Goal: Task Accomplishment & Management: Manage account settings

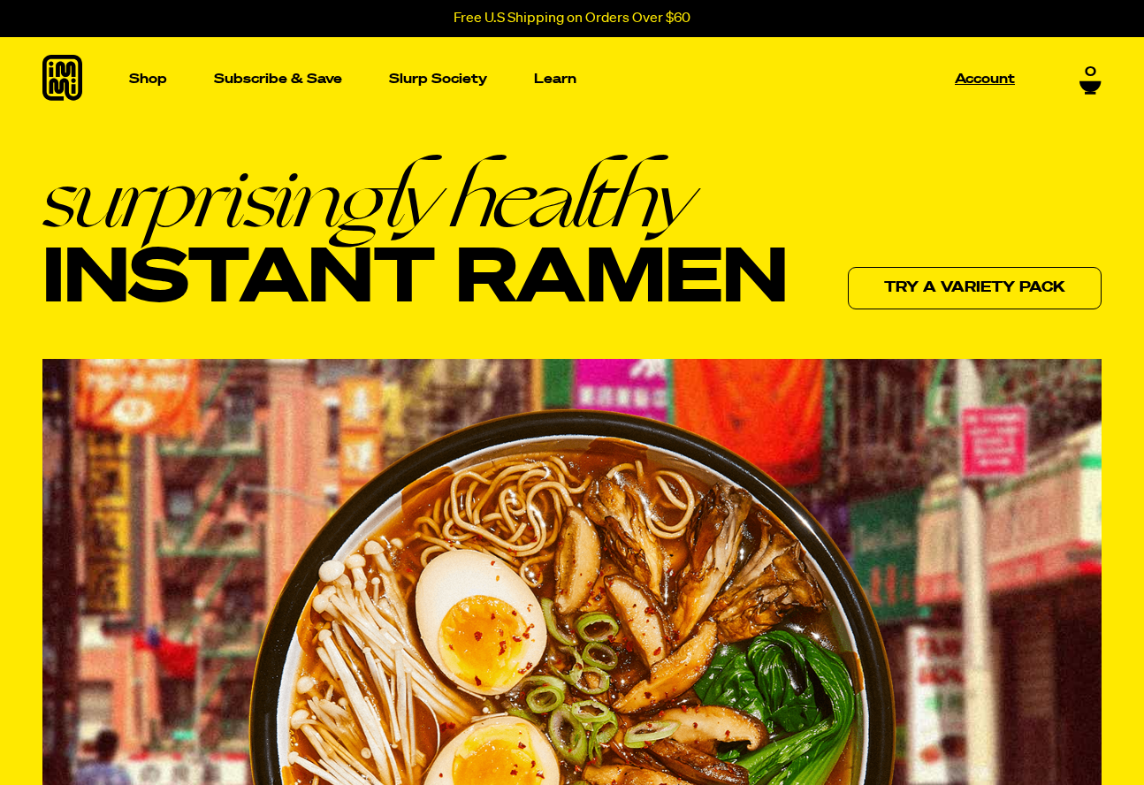
click at [980, 76] on p "Account" at bounding box center [985, 79] width 60 height 13
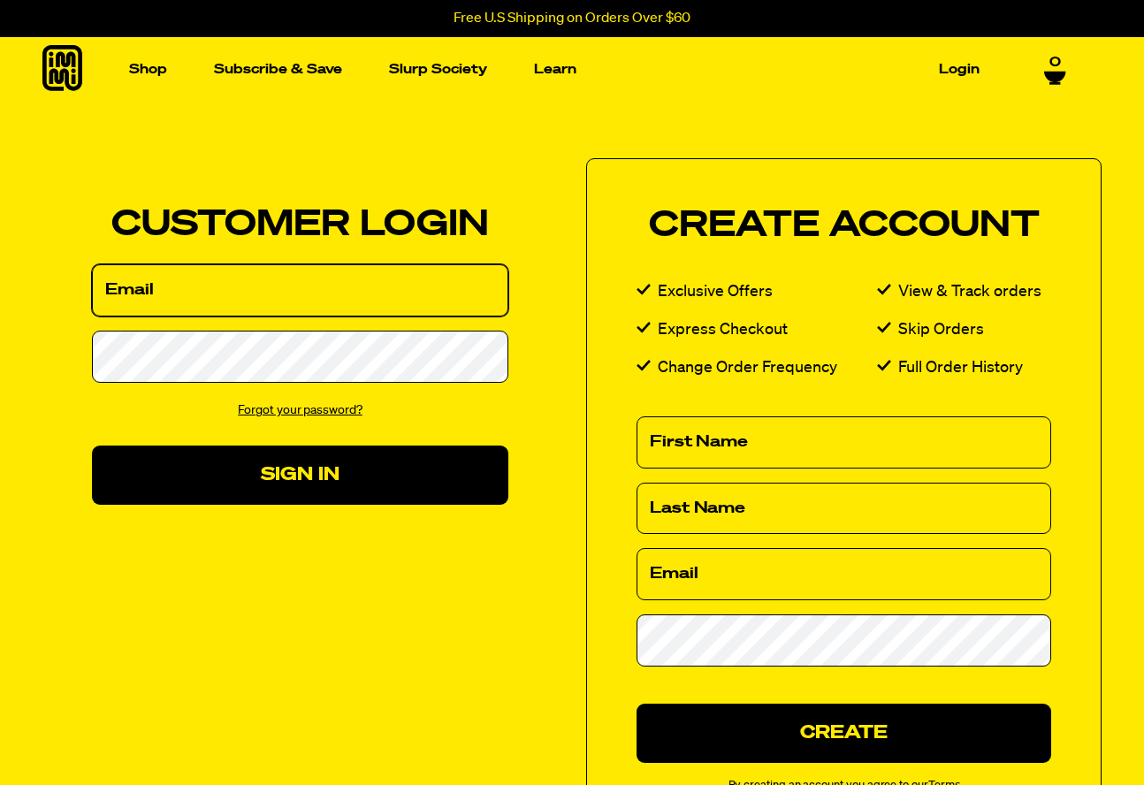
click at [284, 311] on input "Email" at bounding box center [300, 290] width 417 height 52
type input "elenamhernanddez63@gmail.com"
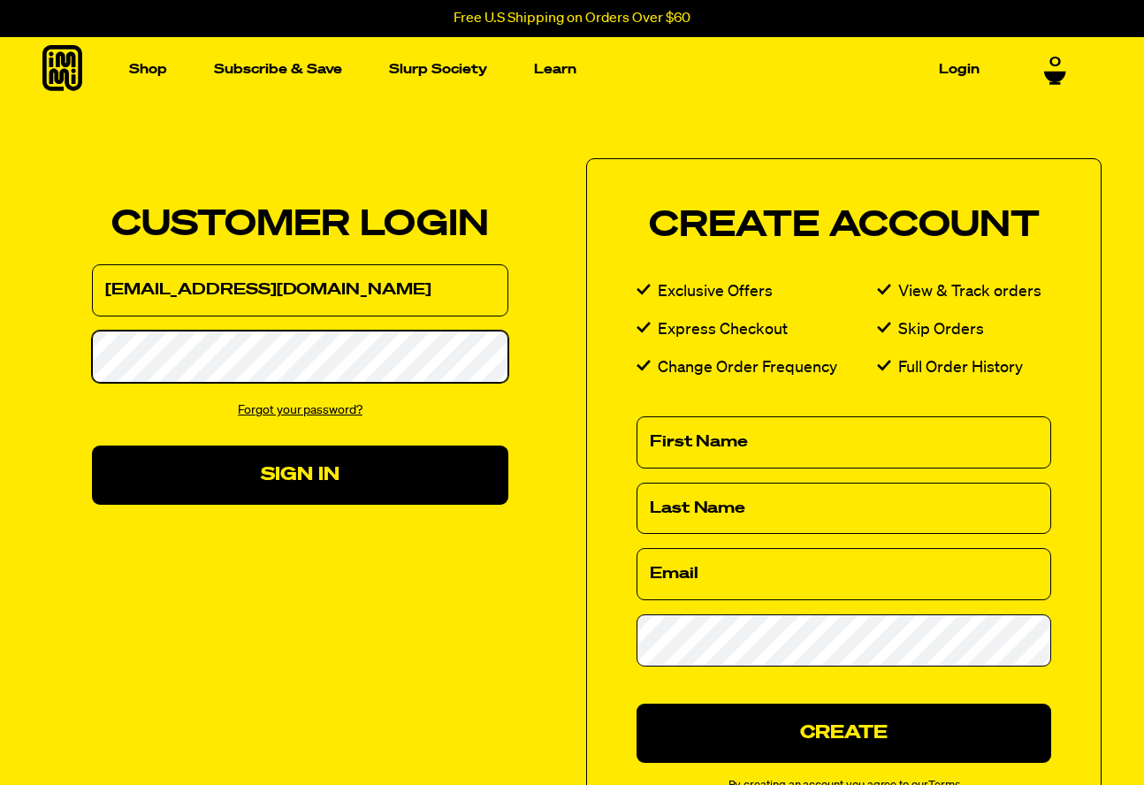
click at [300, 474] on button "Sign In" at bounding box center [300, 475] width 417 height 59
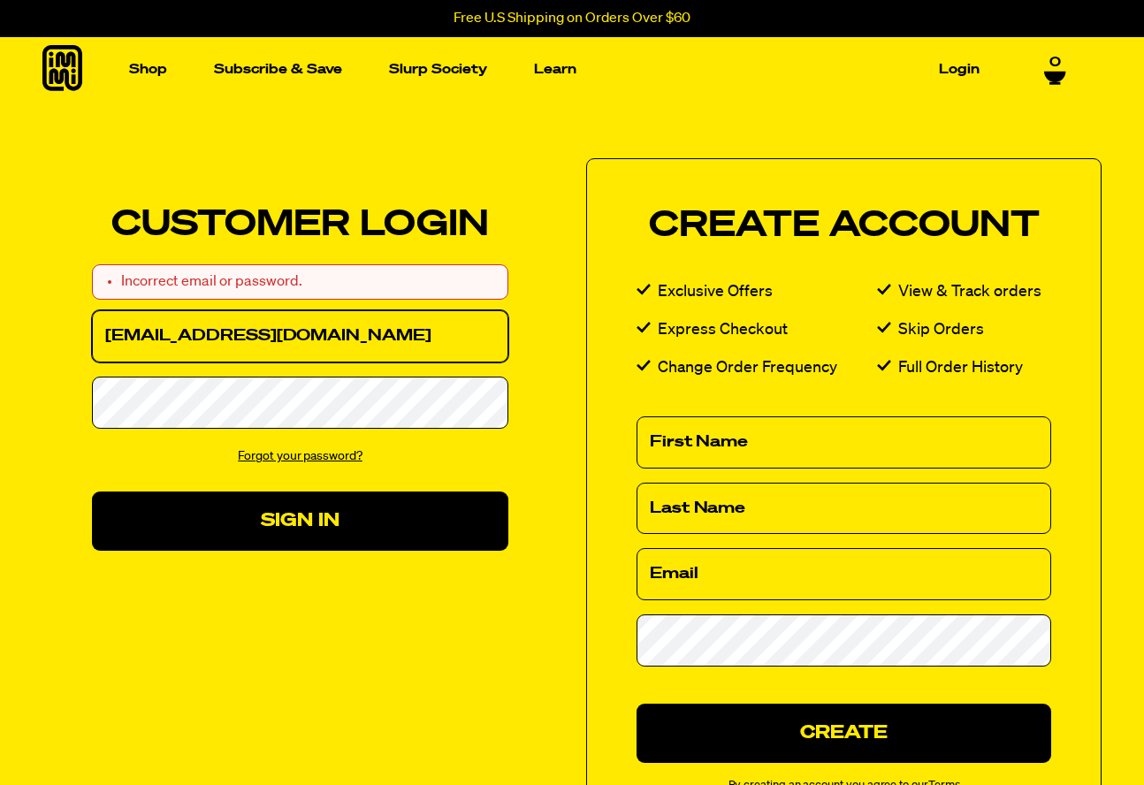
type input "[EMAIL_ADDRESS][DOMAIN_NAME]"
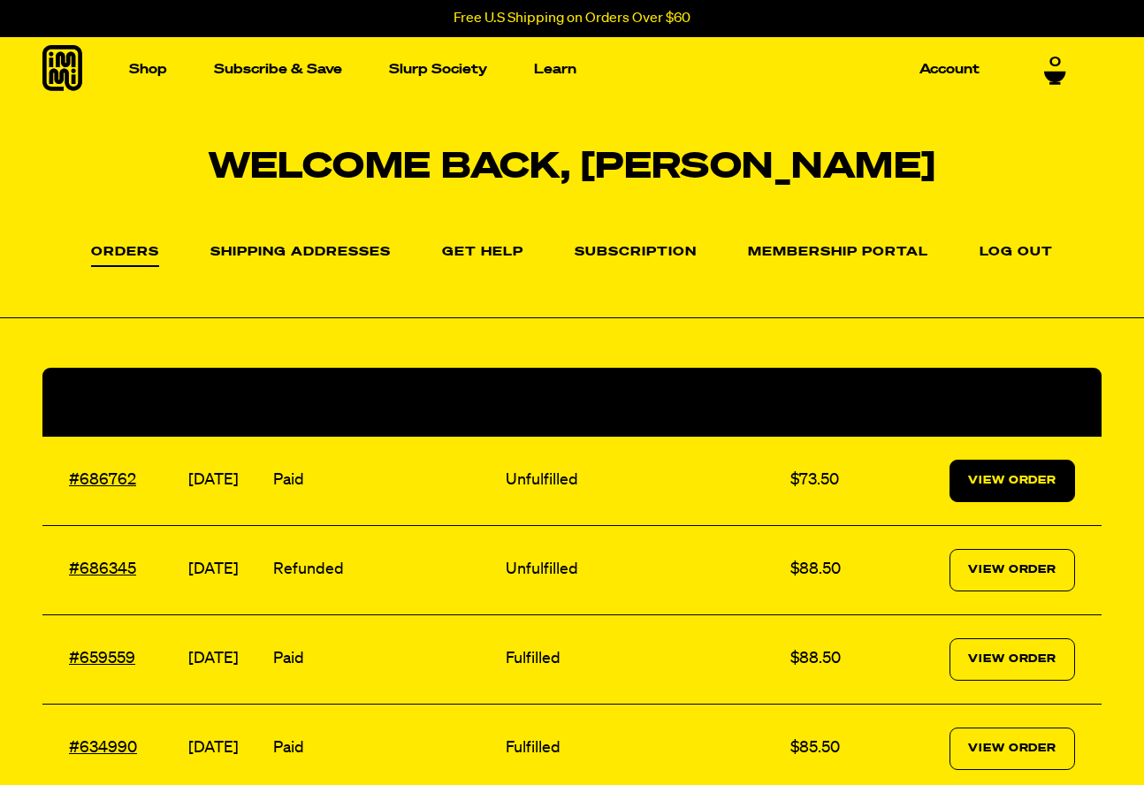
click at [998, 471] on link "View Order" at bounding box center [1013, 481] width 126 height 42
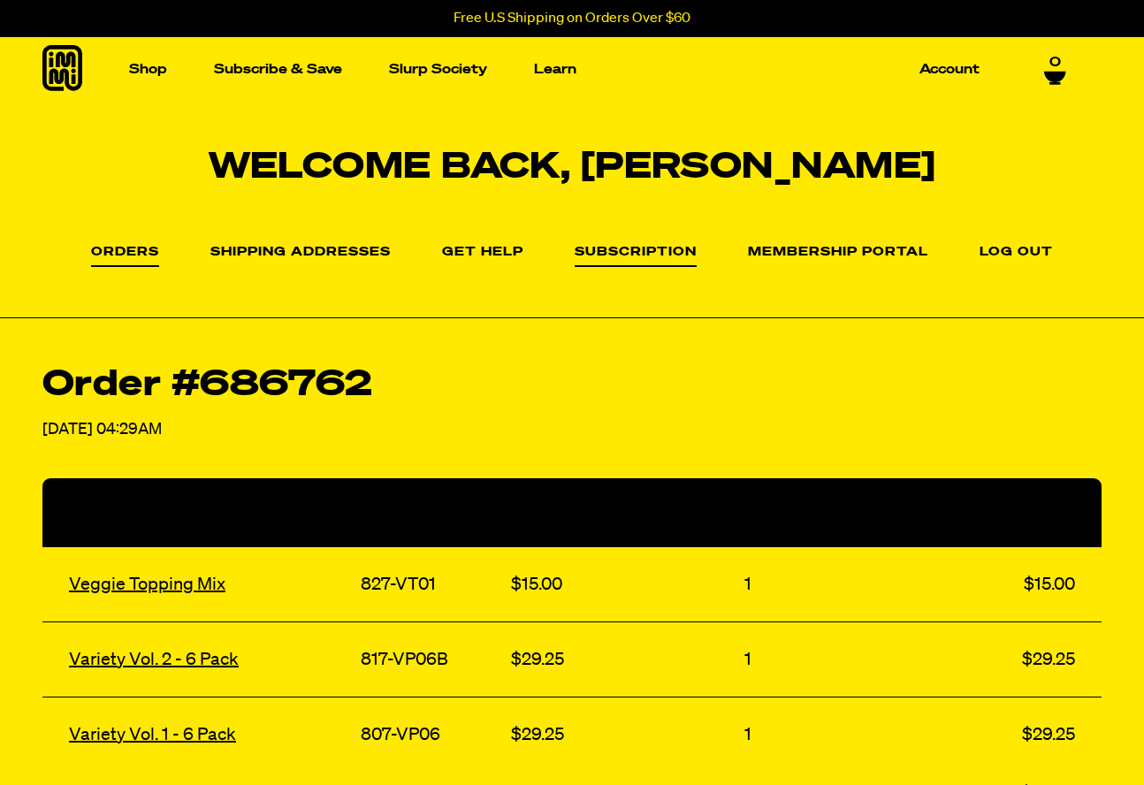
click at [623, 248] on link "Subscription" at bounding box center [636, 256] width 122 height 21
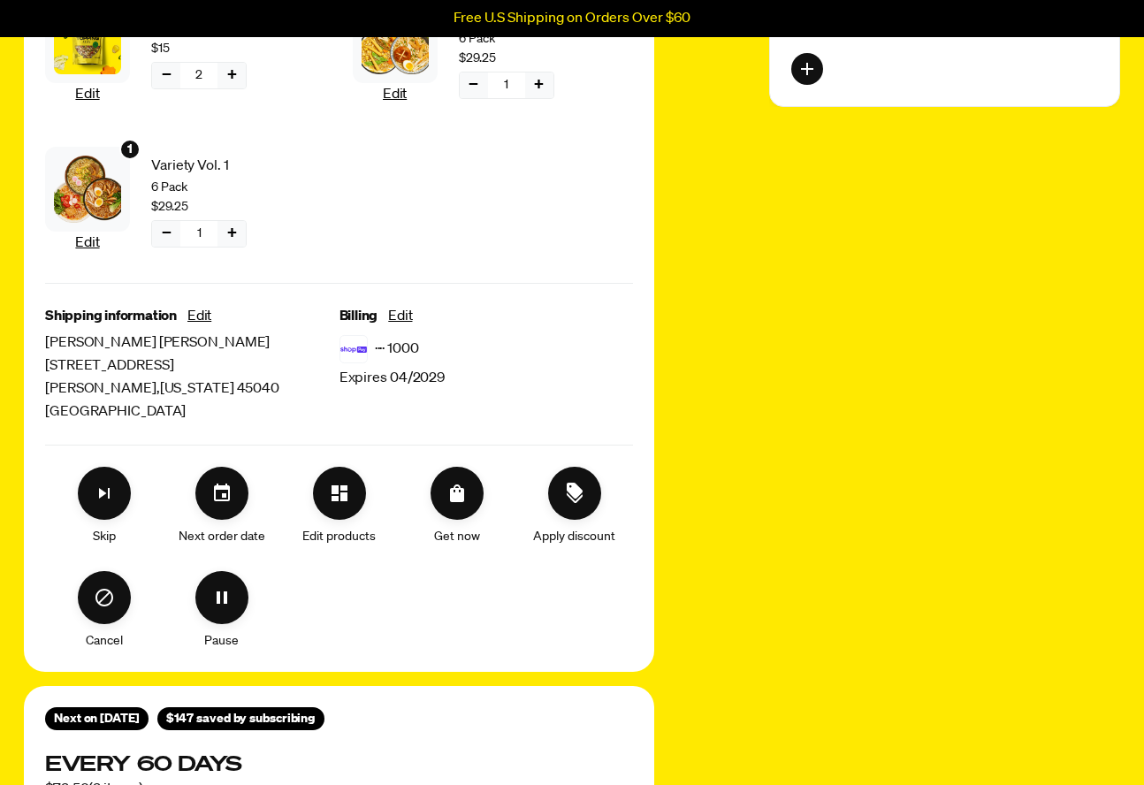
scroll to position [539, 0]
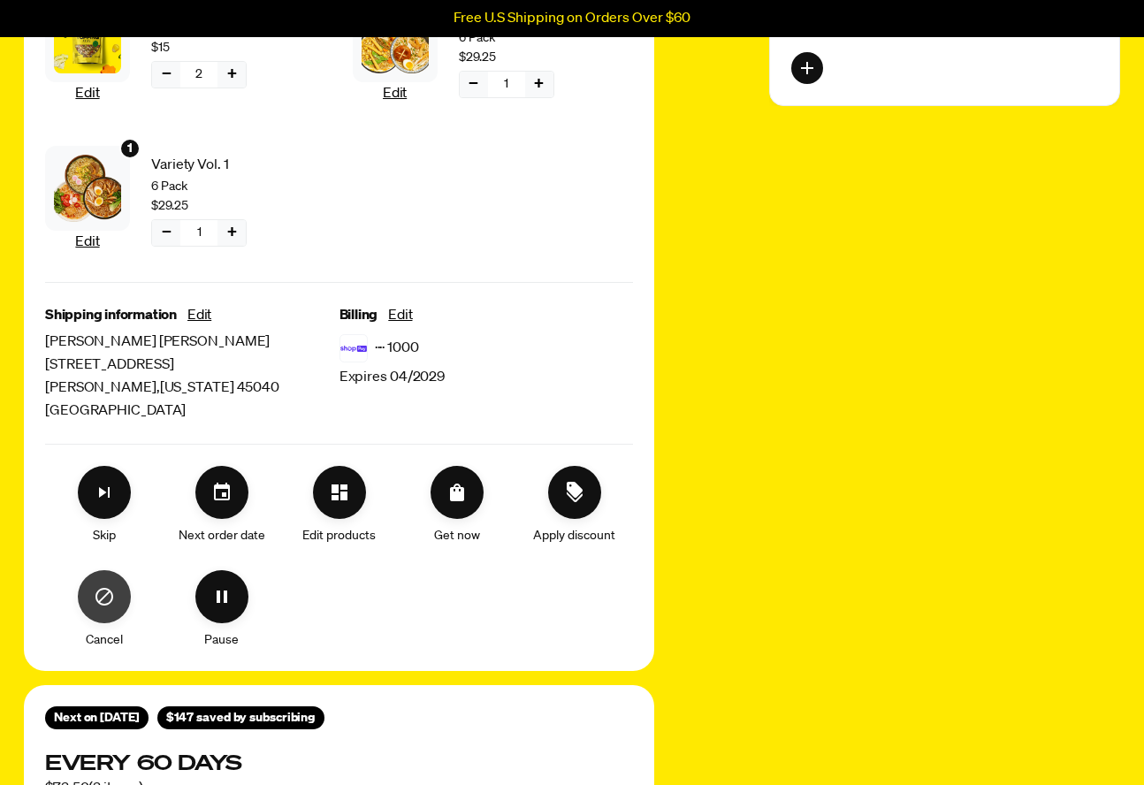
click at [101, 602] on icon "Cancel" at bounding box center [105, 597] width 18 height 18
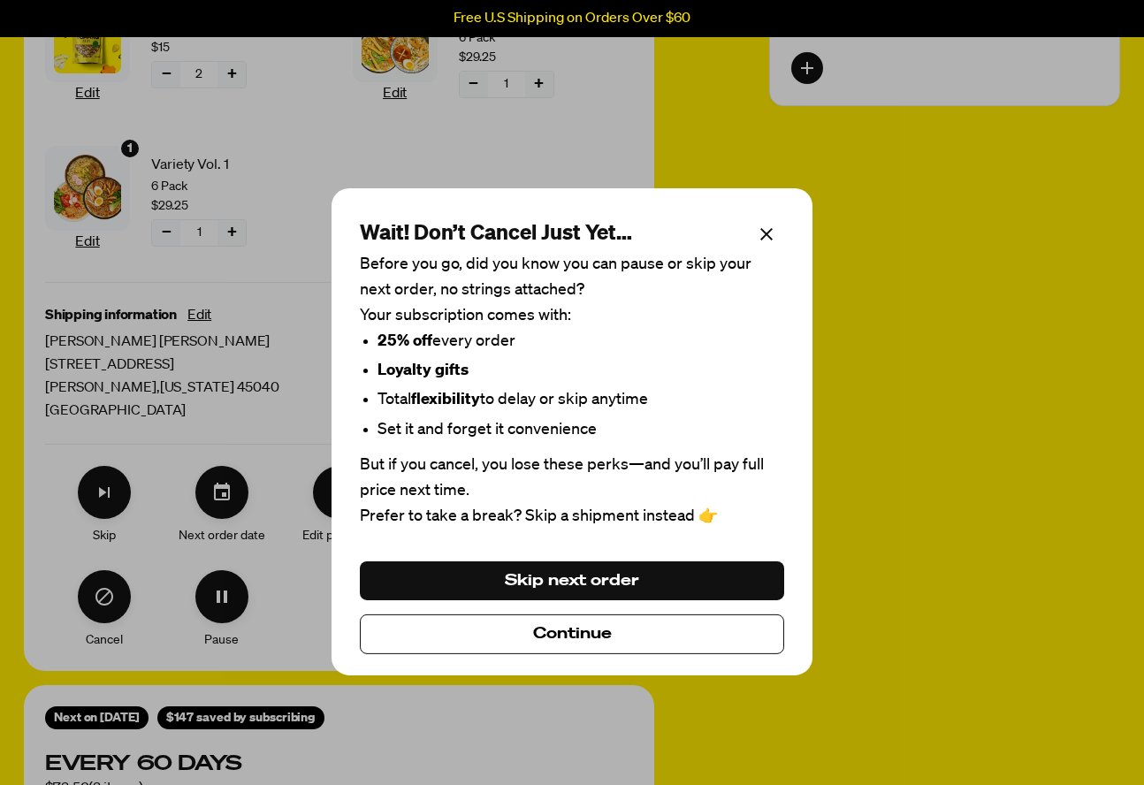
click at [503, 627] on button "Continue" at bounding box center [572, 634] width 424 height 39
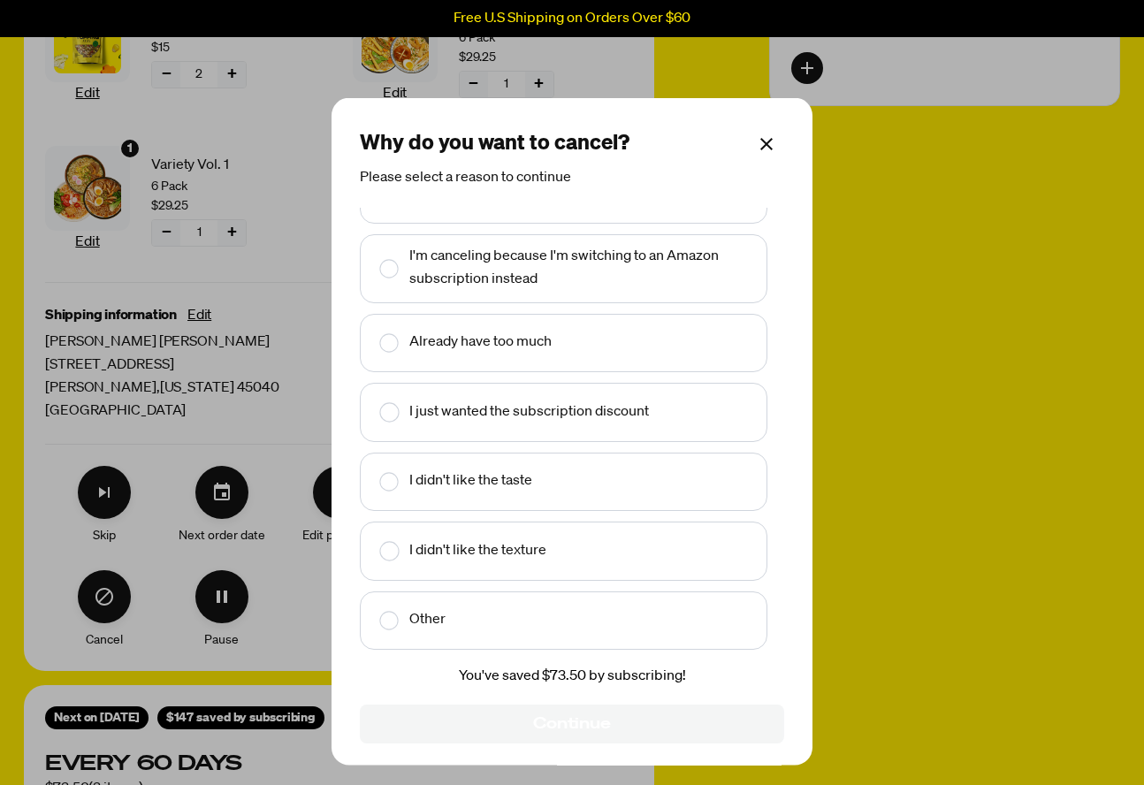
scroll to position [42, 0]
click at [391, 623] on rect "Make changes for subscription" at bounding box center [389, 621] width 19 height 19
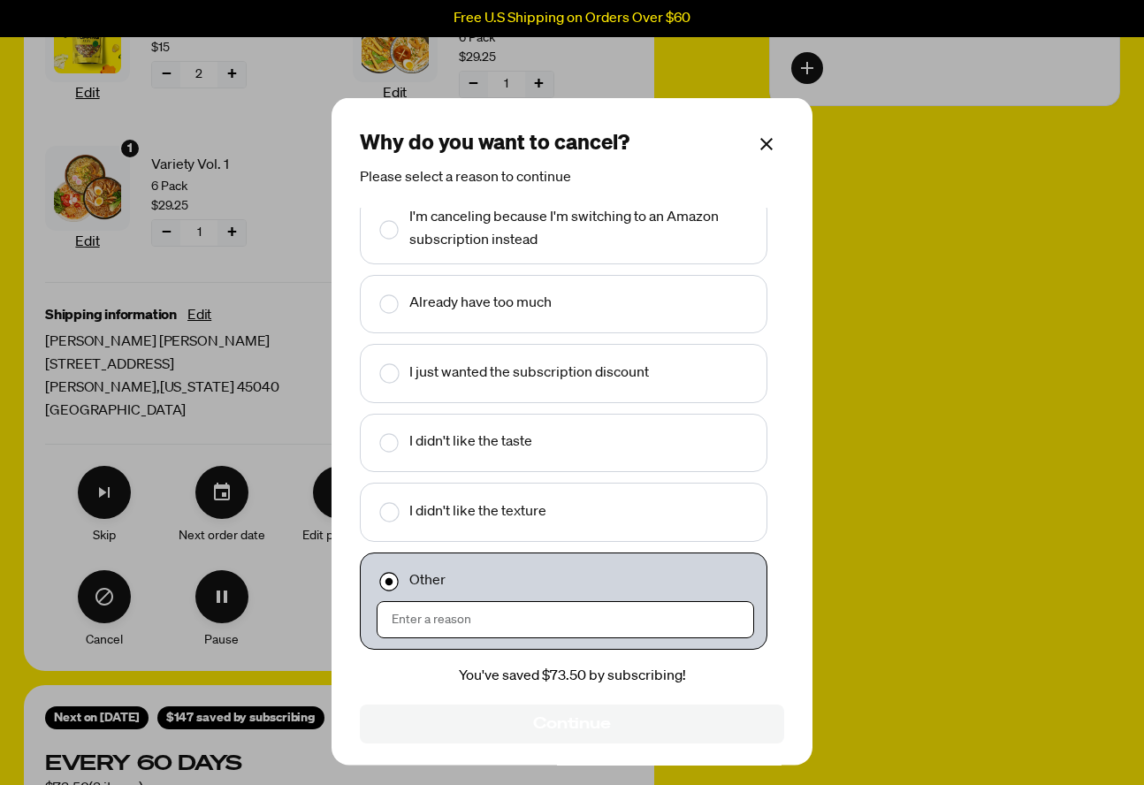
scroll to position [80, 0]
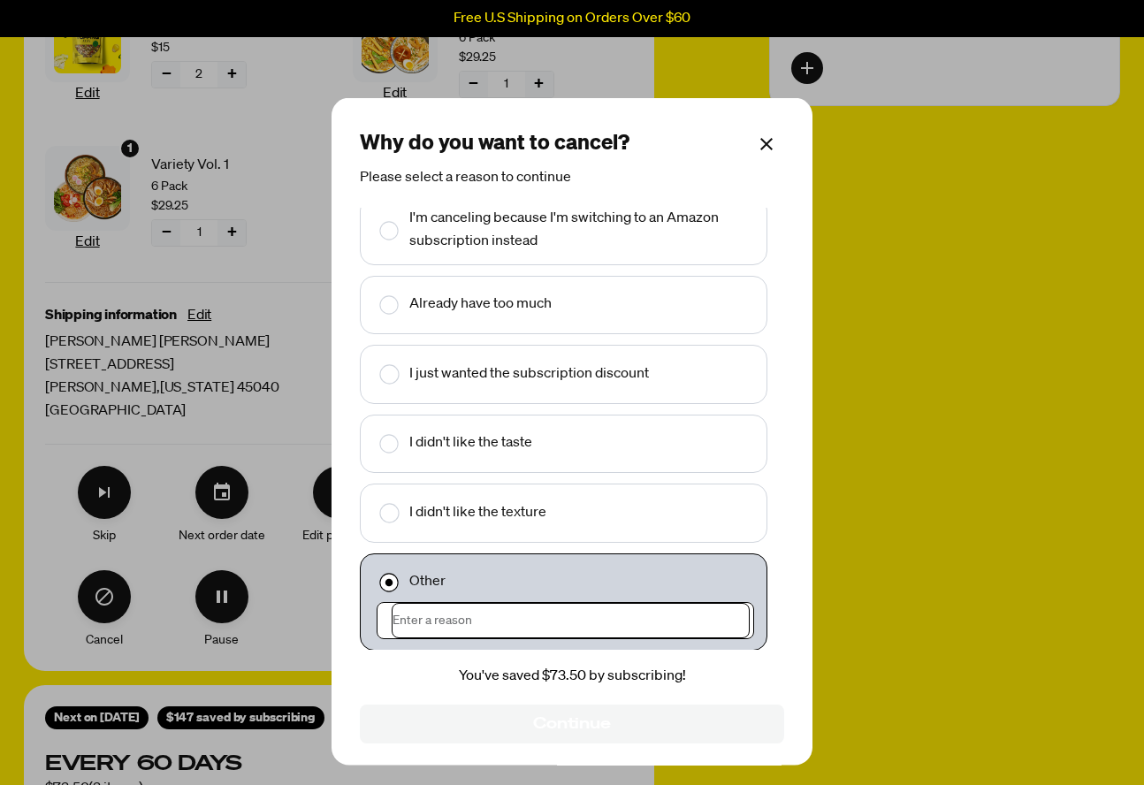
click at [458, 615] on input "Make changes for subscription" at bounding box center [571, 620] width 358 height 35
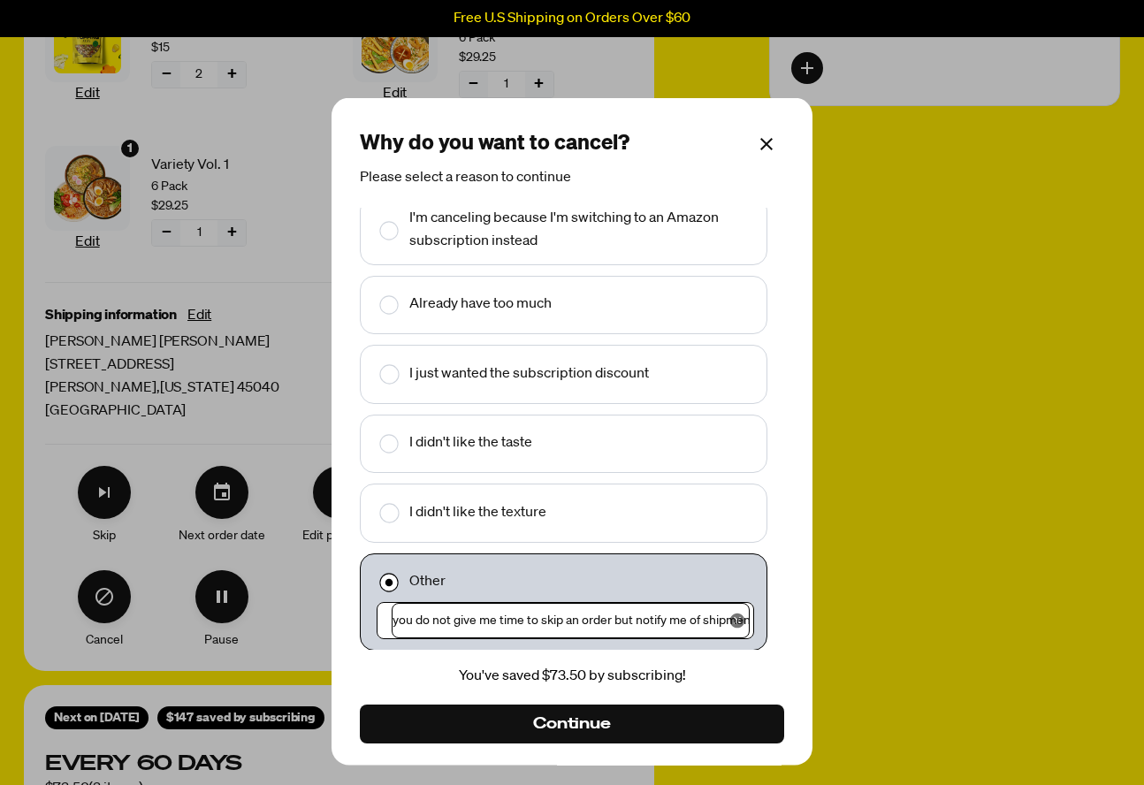
type input "you do not give me time to skip an order but notify me of shipment"
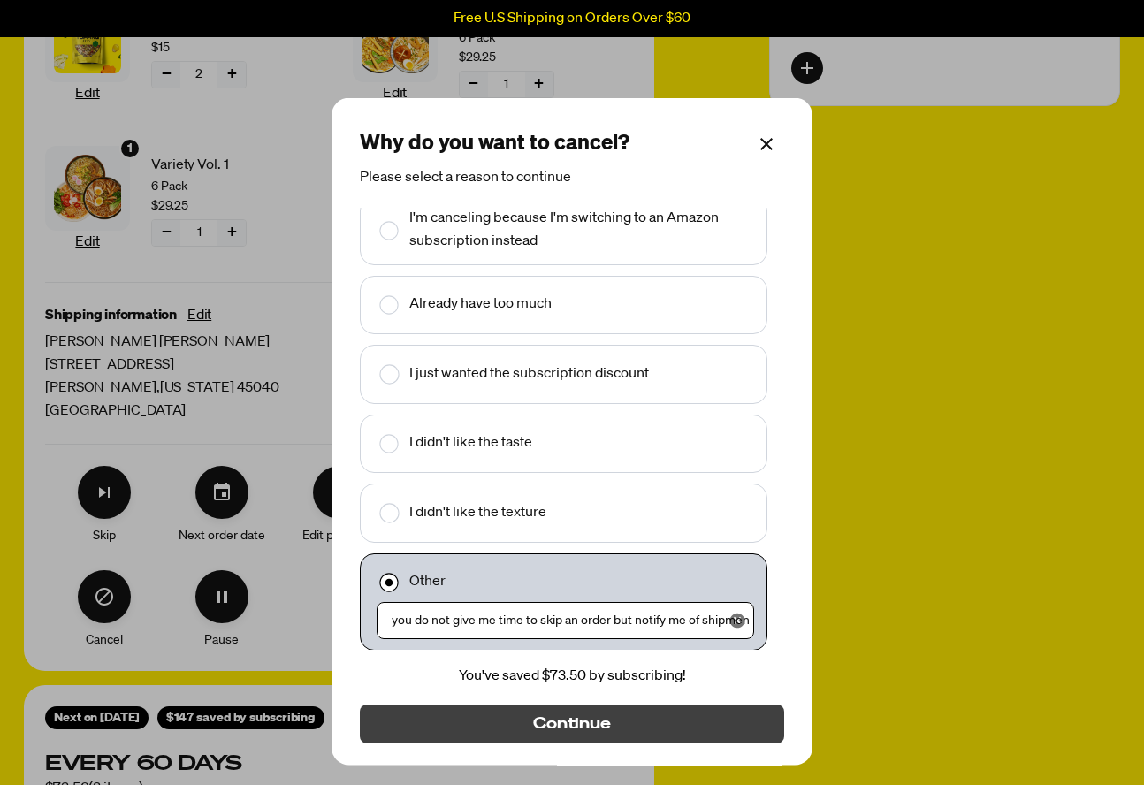
click at [496, 715] on button "Continue" at bounding box center [572, 723] width 424 height 39
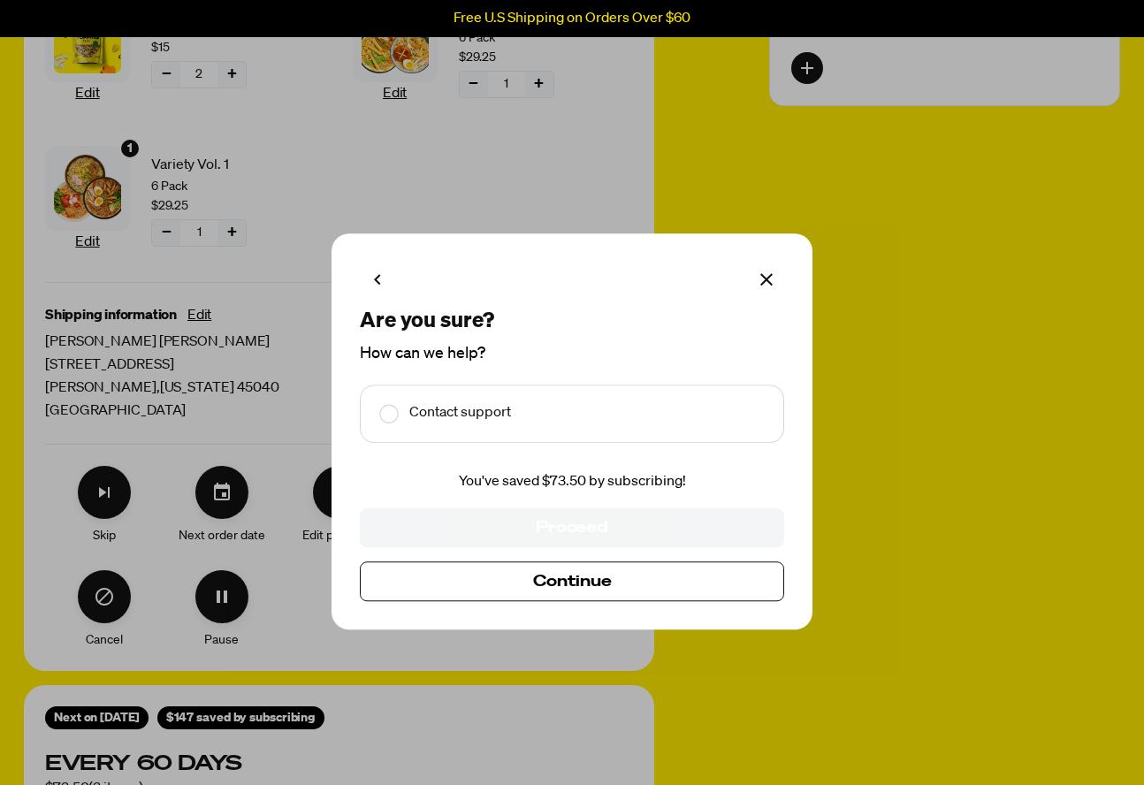
checkbox input "true"
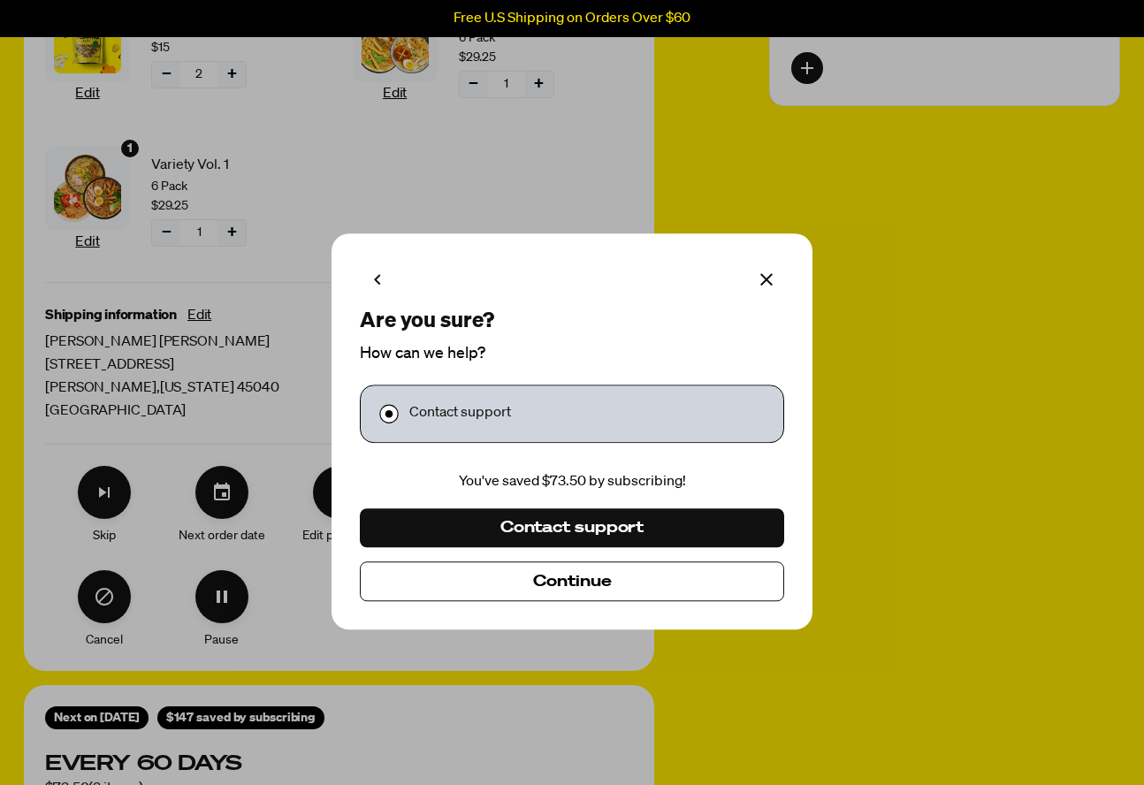
click at [559, 584] on span "Continue" at bounding box center [572, 581] width 79 height 19
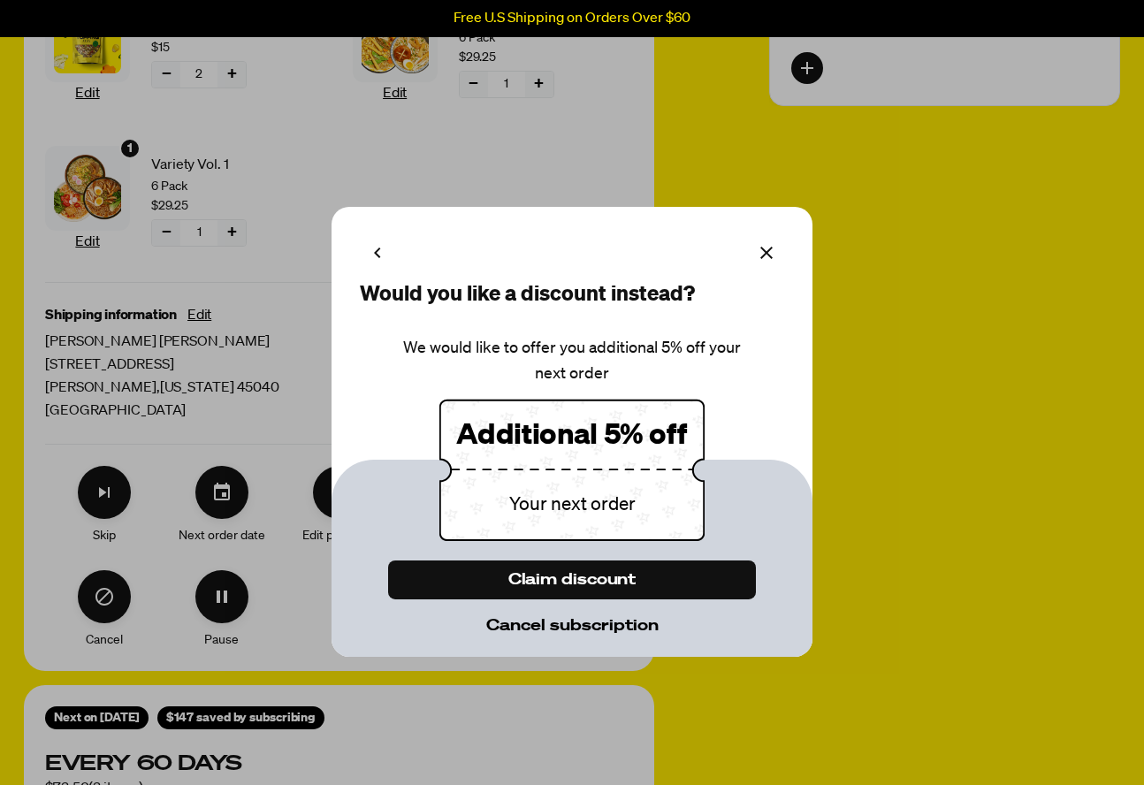
click at [553, 627] on span "Cancel subscription" at bounding box center [572, 625] width 172 height 19
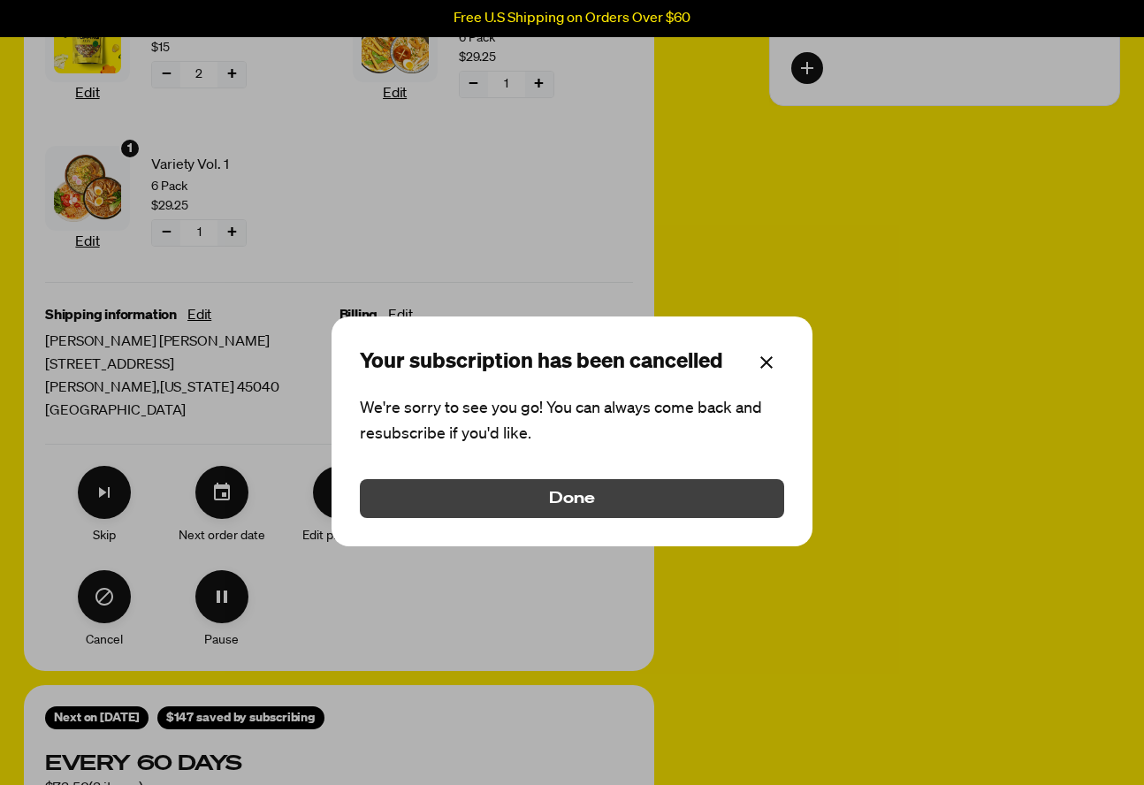
click at [580, 501] on span "Done" at bounding box center [572, 498] width 46 height 19
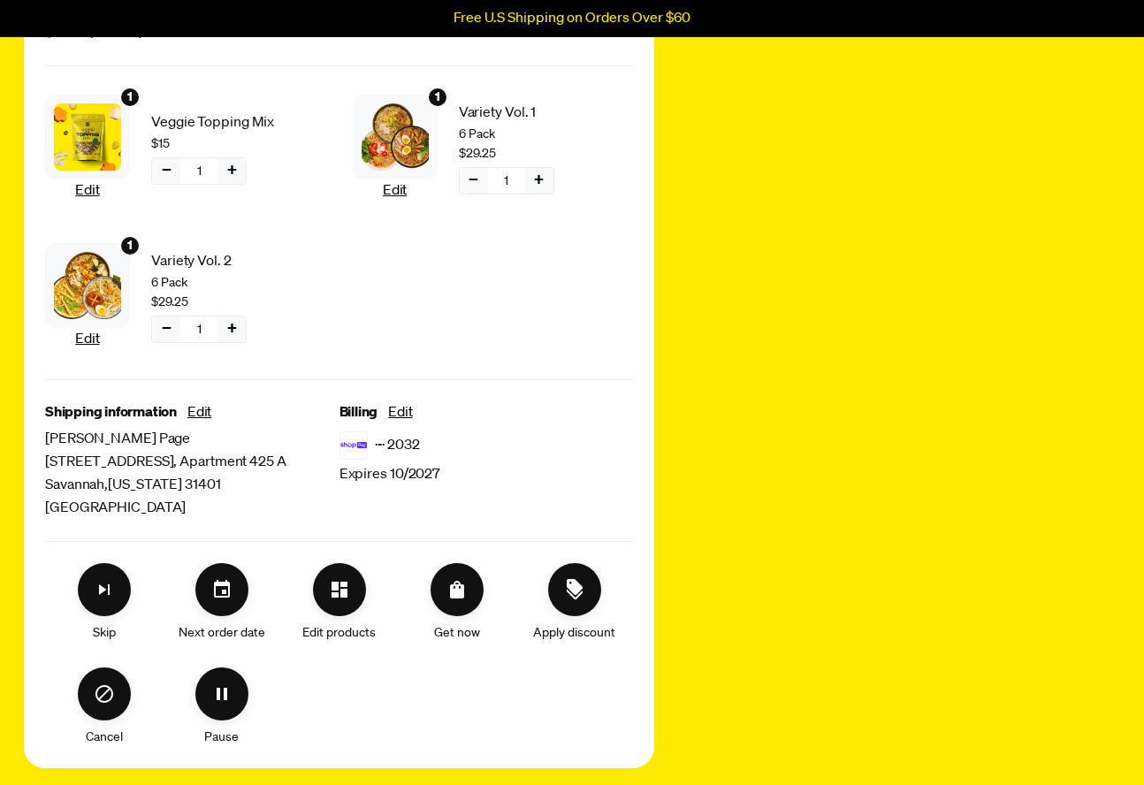
scroll to position [1044, 0]
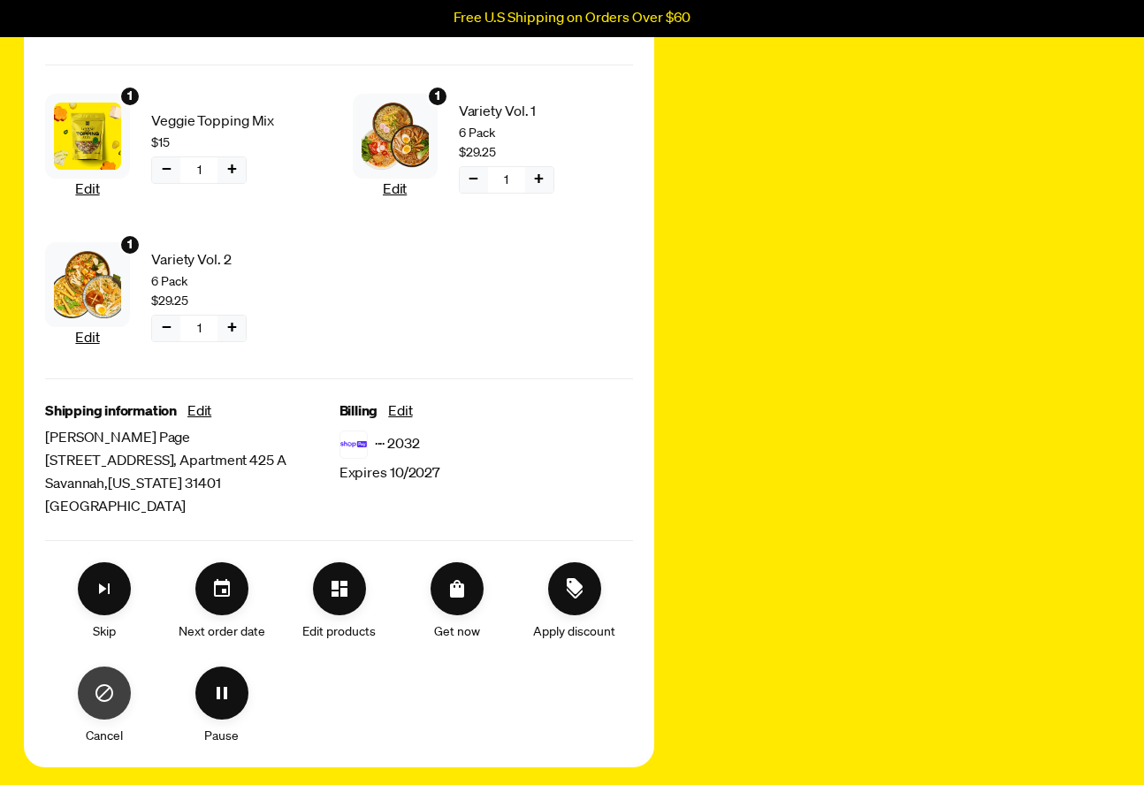
click at [104, 689] on icon "Cancel" at bounding box center [104, 693] width 21 height 21
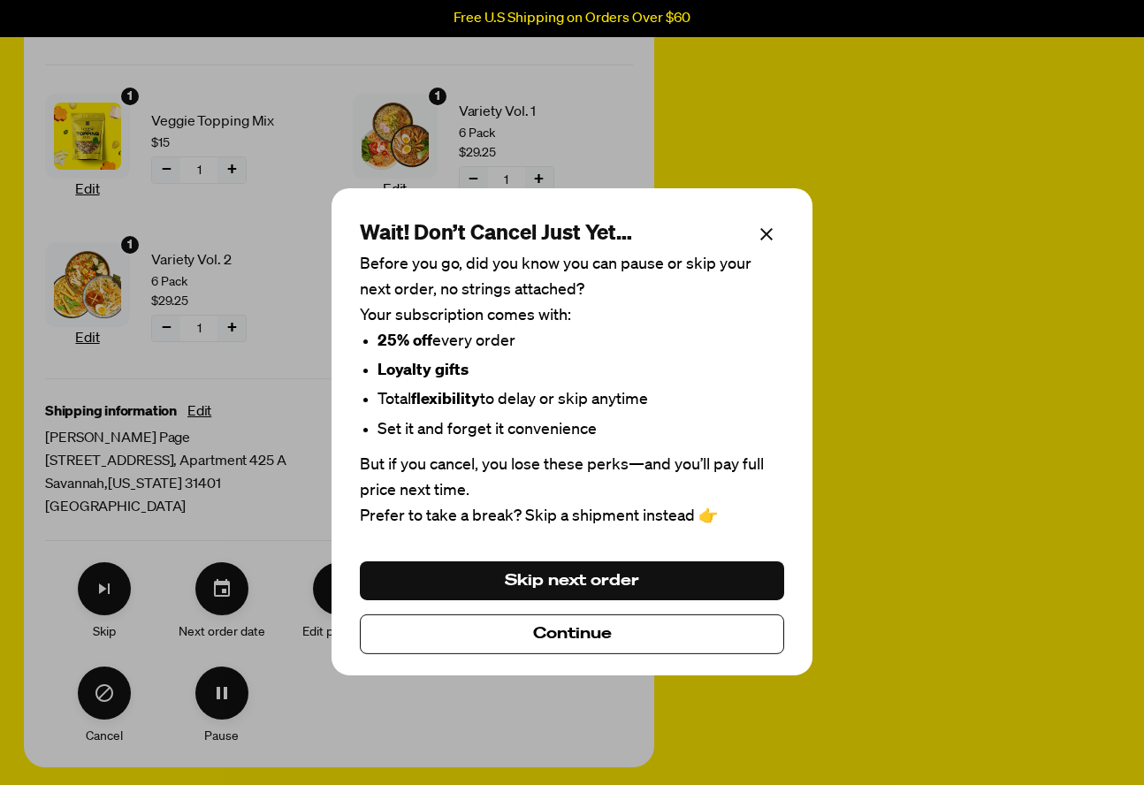
click at [522, 630] on button "Continue" at bounding box center [572, 634] width 424 height 39
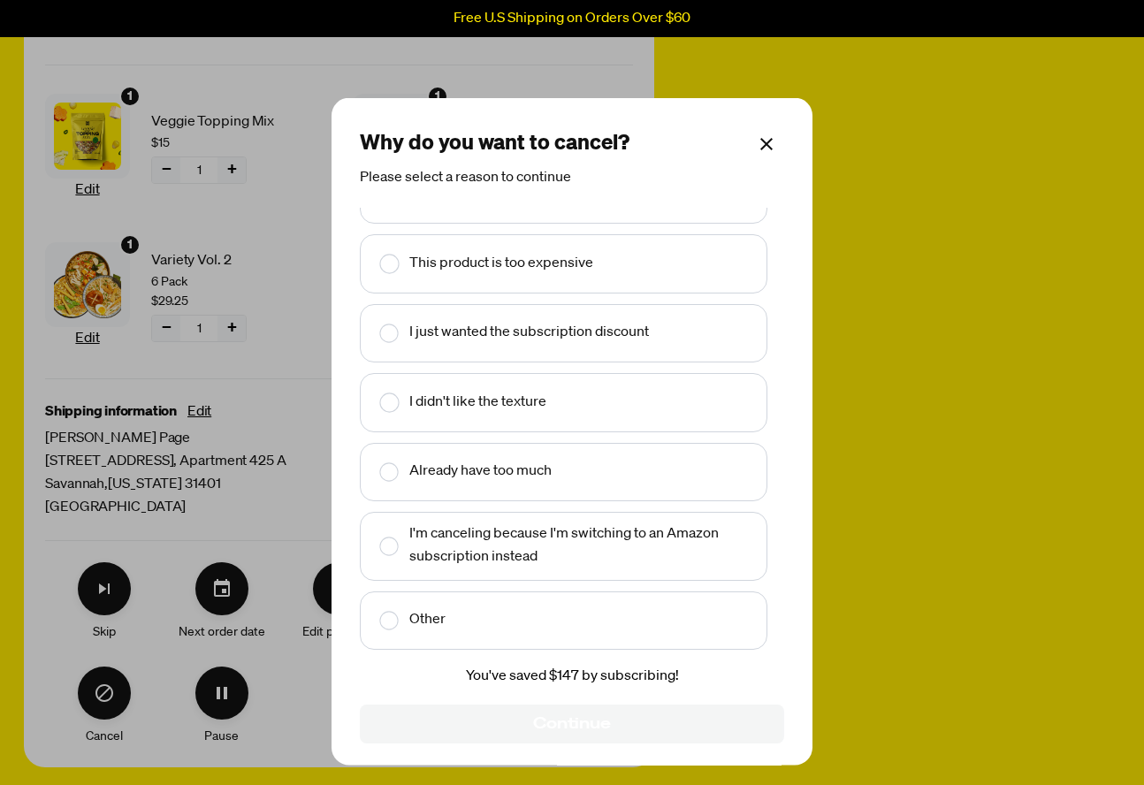
scroll to position [42, 0]
click at [390, 619] on rect "Make changes for subscription" at bounding box center [389, 621] width 19 height 19
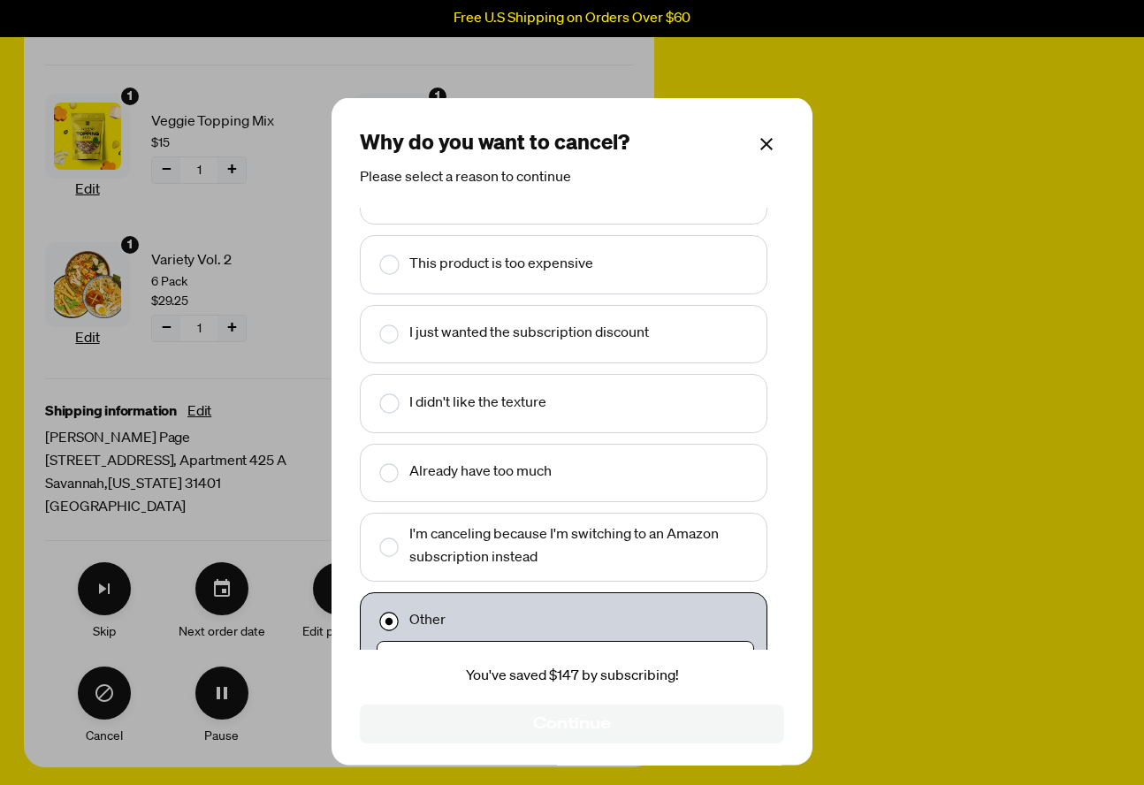
click at [562, 722] on div "You've saved $147 by subscribing! Continue" at bounding box center [572, 705] width 424 height 78
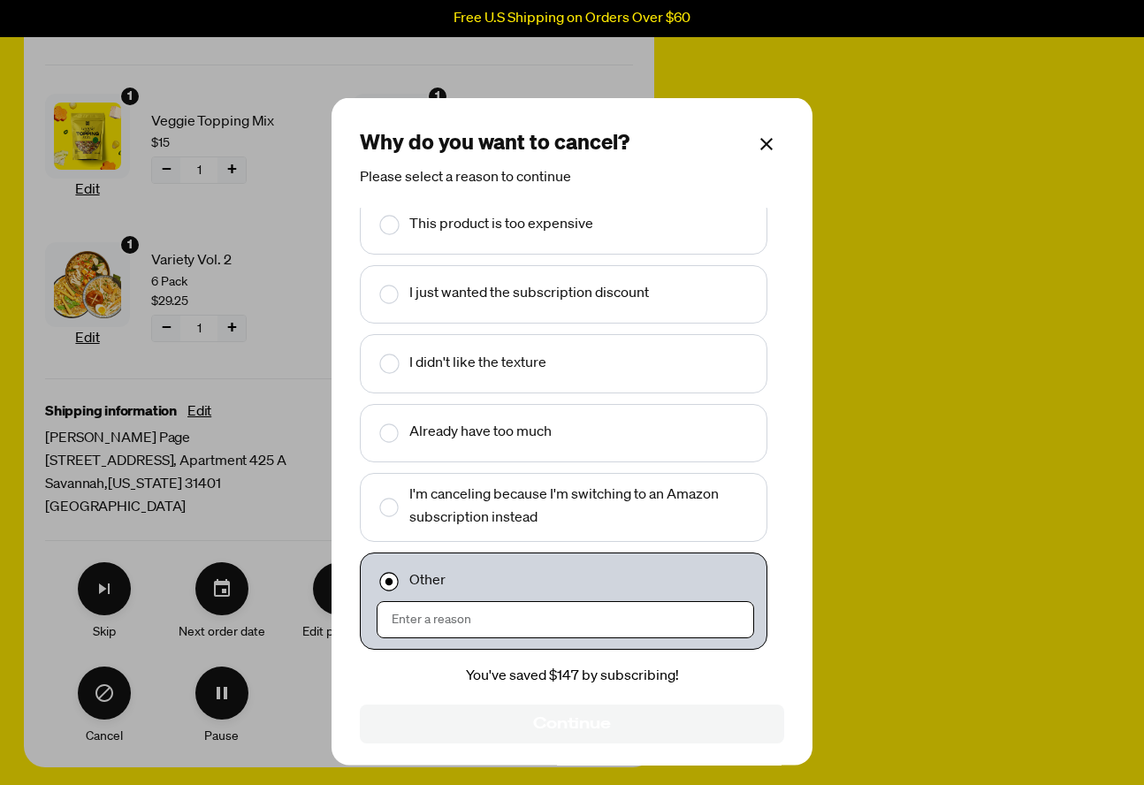
scroll to position [80, 0]
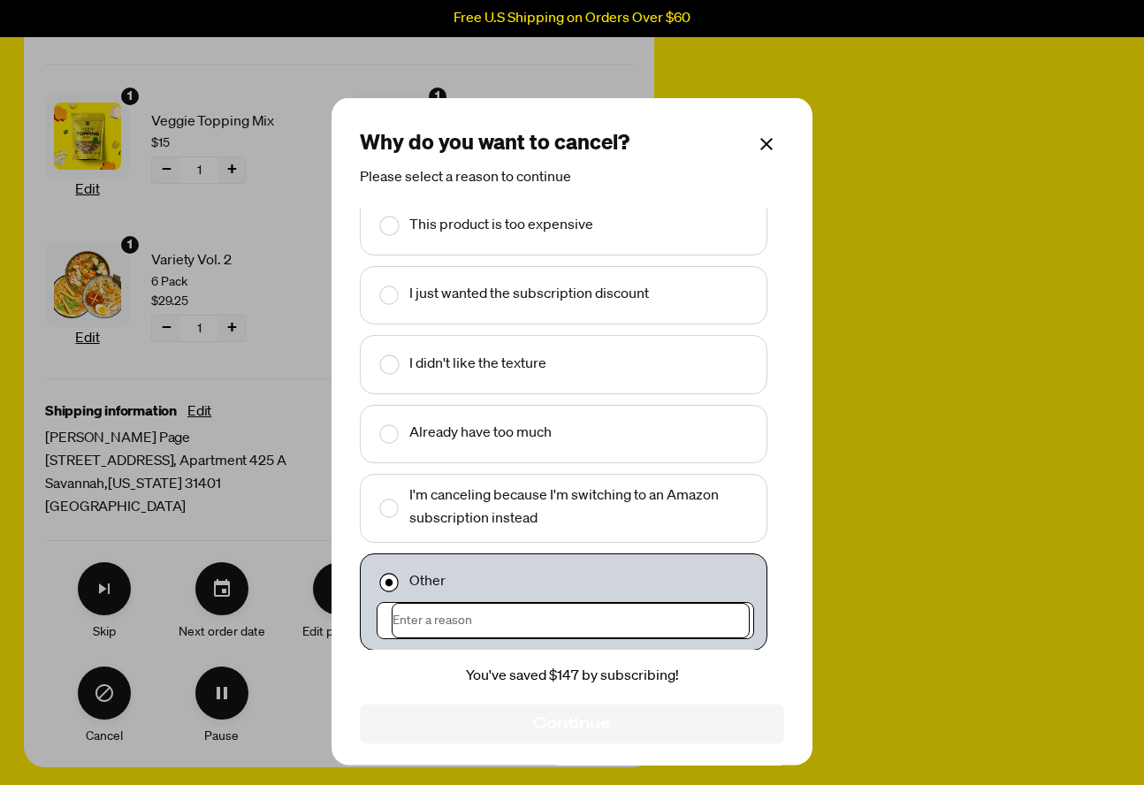
click at [489, 626] on input "Make changes for subscription" at bounding box center [571, 620] width 358 height 35
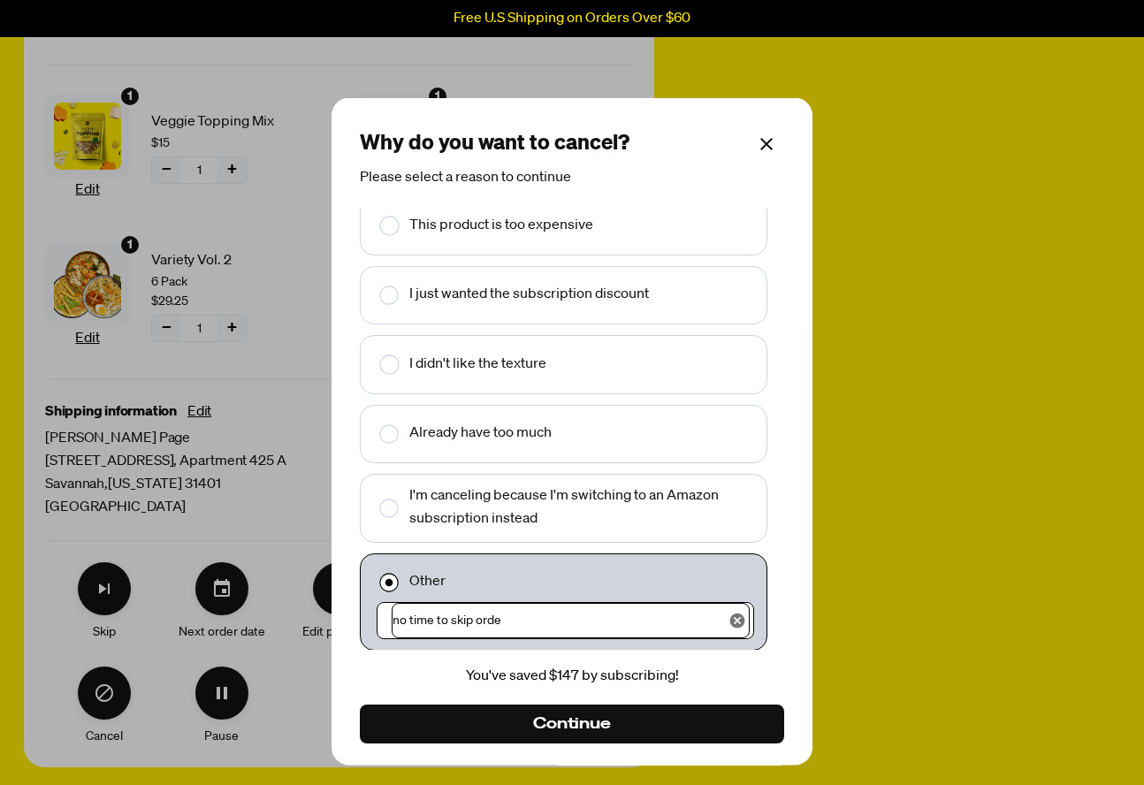
type input "no time to skip order"
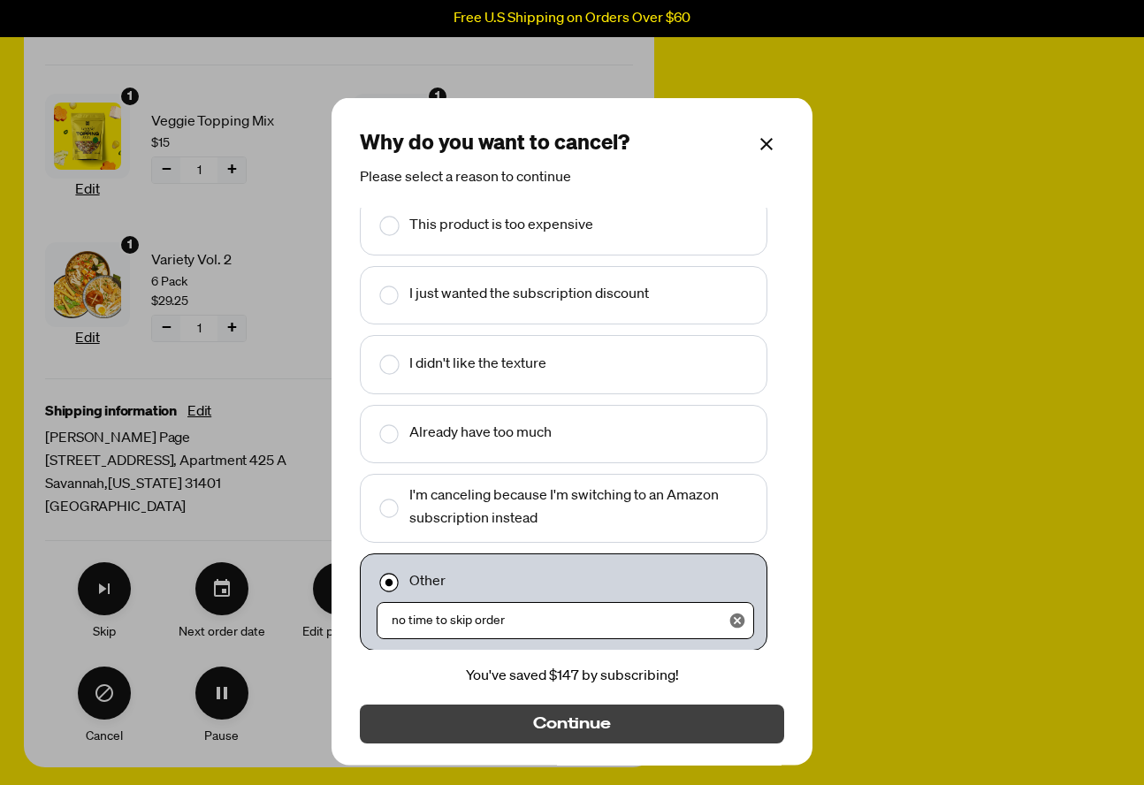
click at [515, 717] on button "Continue" at bounding box center [572, 723] width 424 height 39
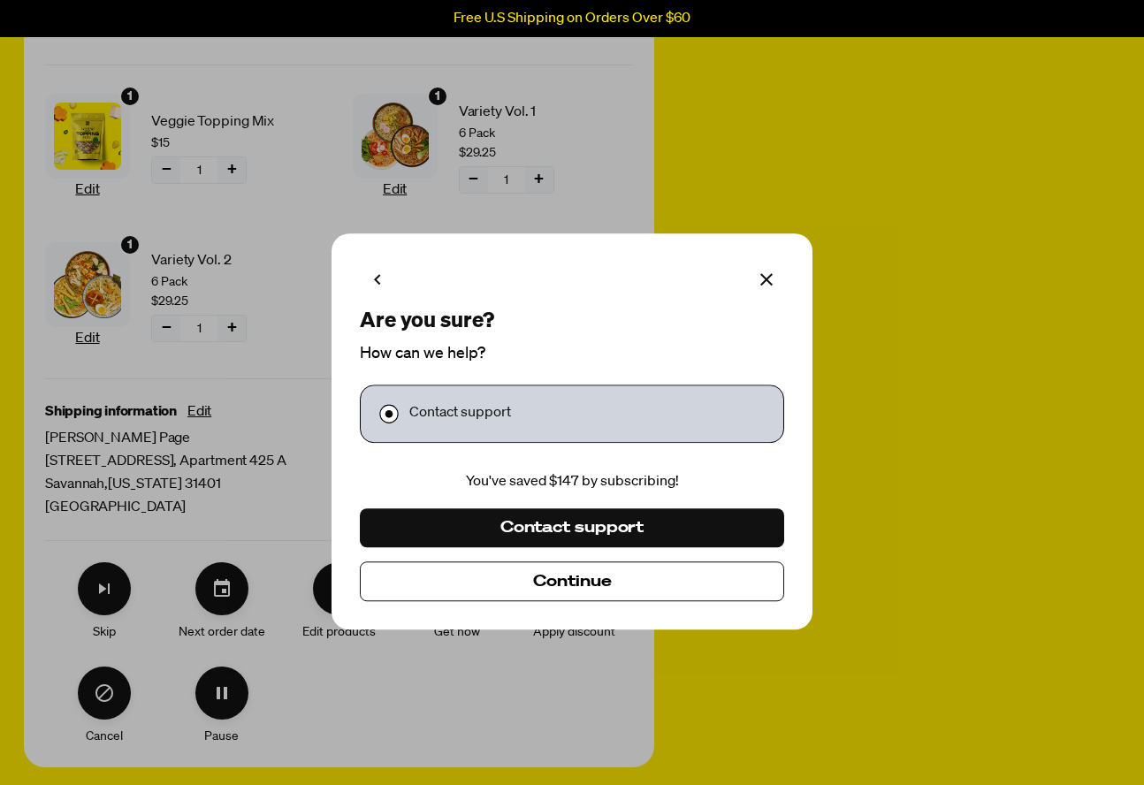
click at [519, 578] on button "Continue" at bounding box center [572, 581] width 424 height 39
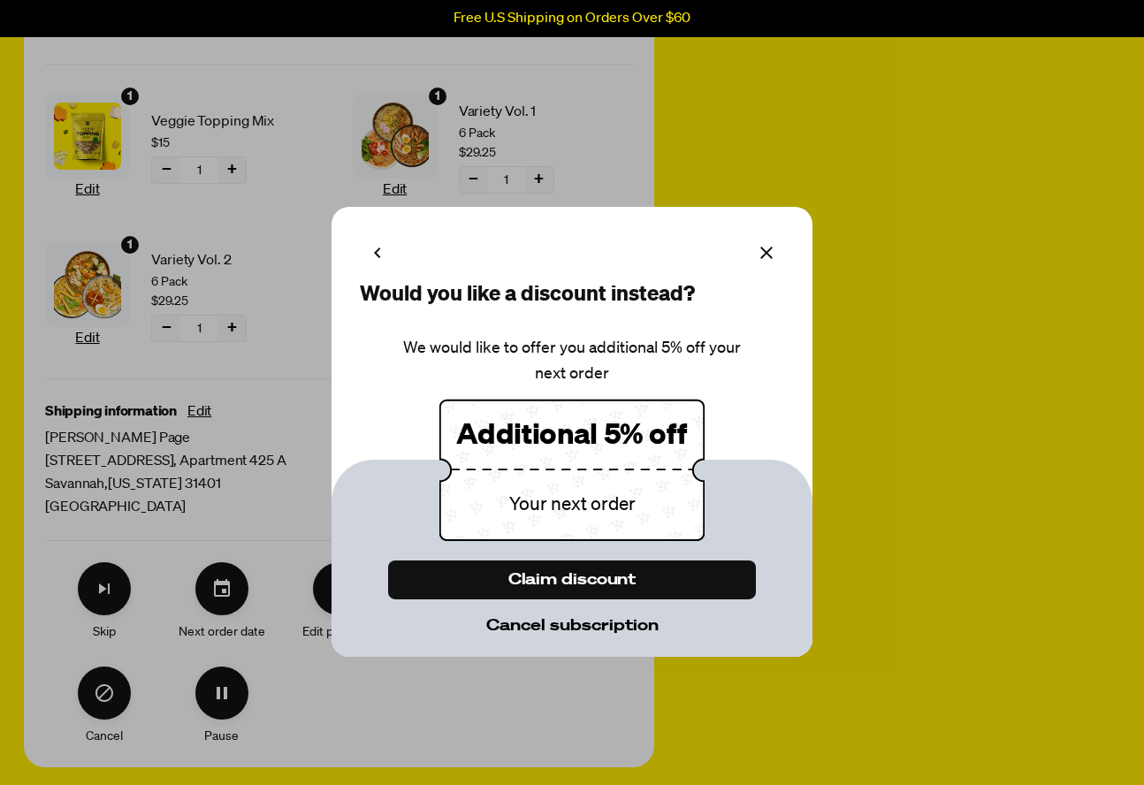
click at [527, 623] on span "Cancel subscription" at bounding box center [572, 625] width 172 height 19
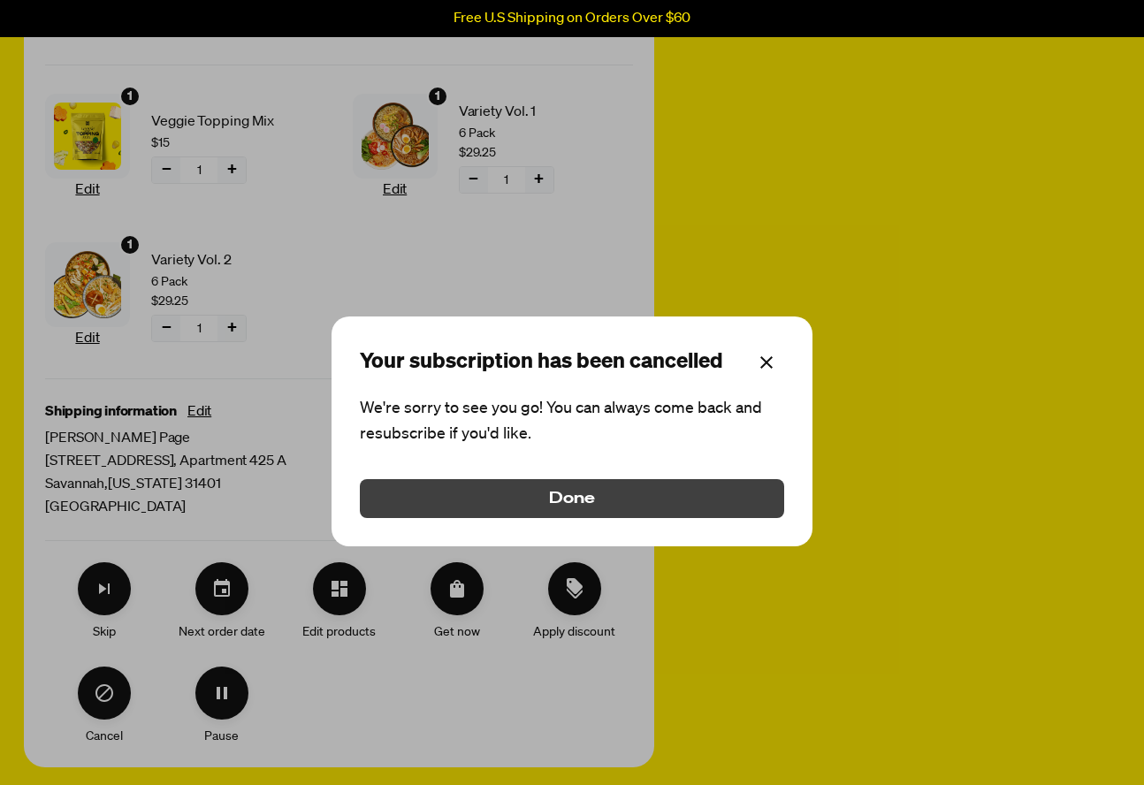
click at [580, 499] on span "Done" at bounding box center [572, 498] width 46 height 19
